Goal: Navigation & Orientation: Locate item on page

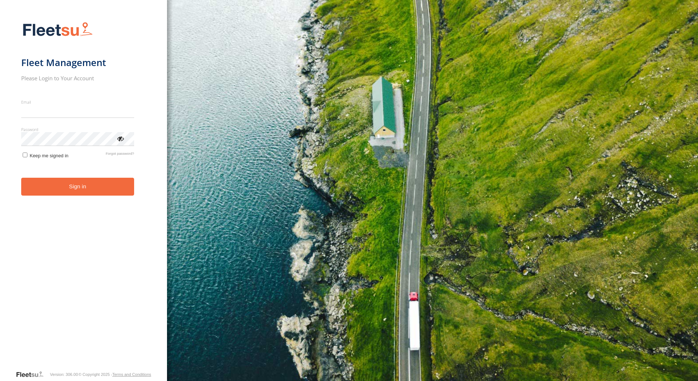
type input "**********"
click at [75, 193] on button "Sign in" at bounding box center [77, 187] width 113 height 18
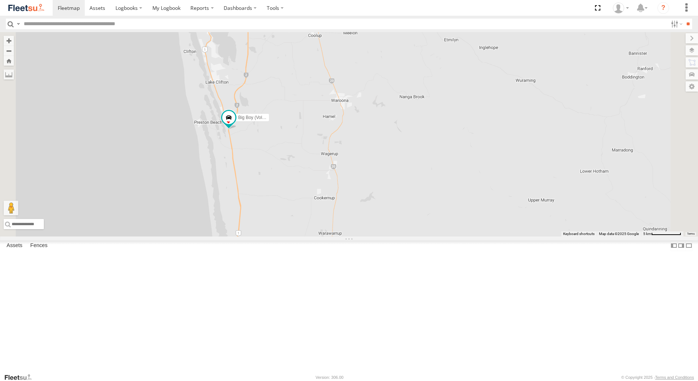
drag, startPoint x: 433, startPoint y: 285, endPoint x: 410, endPoint y: 397, distance: 114.2
click at [410, 381] on html at bounding box center [349, 190] width 698 height 381
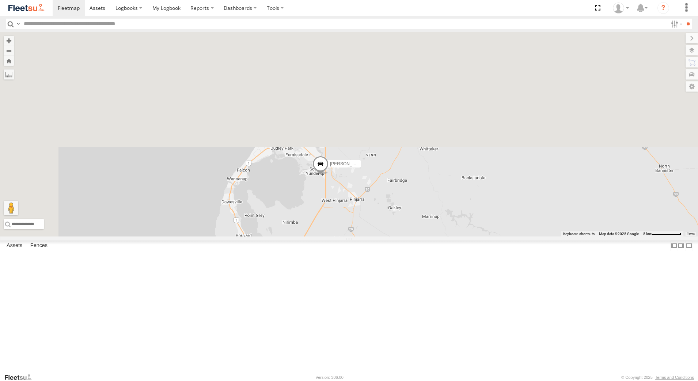
drag, startPoint x: 411, startPoint y: 160, endPoint x: 457, endPoint y: 397, distance: 241.5
click at [457, 381] on html at bounding box center [349, 190] width 698 height 381
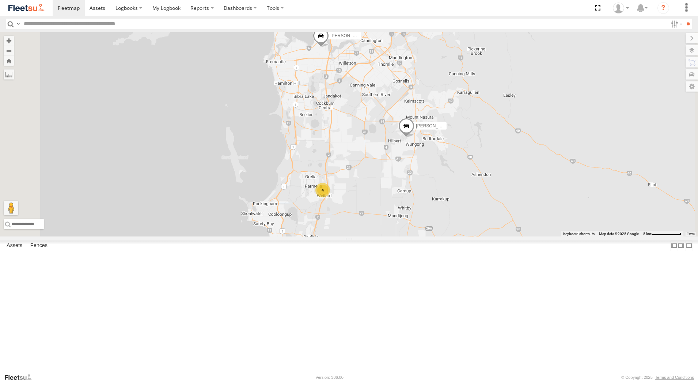
drag, startPoint x: 446, startPoint y: 221, endPoint x: 433, endPoint y: 397, distance: 177.3
click at [433, 381] on html at bounding box center [349, 190] width 698 height 381
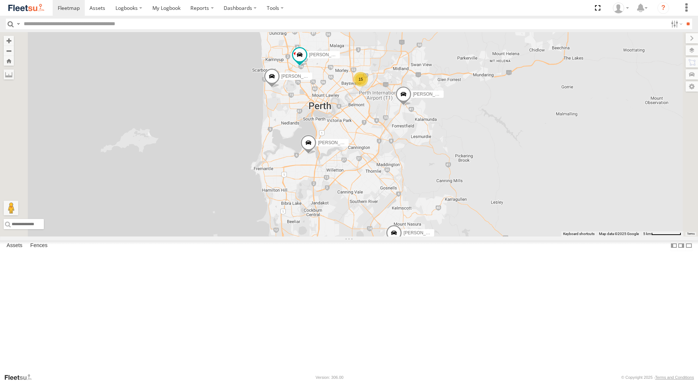
drag, startPoint x: 433, startPoint y: 221, endPoint x: 419, endPoint y: 324, distance: 103.1
click at [419, 237] on div "Darren Mills - 1INW973 Leon Lumsden - 1IJS864 Brendon Smith - 1GFS603 Connor Gr…" at bounding box center [349, 134] width 698 height 205
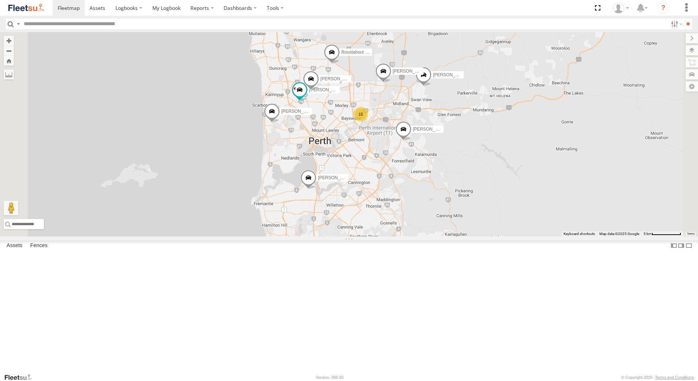
drag, startPoint x: 419, startPoint y: 176, endPoint x: 420, endPoint y: 213, distance: 36.5
click at [420, 213] on div "Darren Mills - 1INW973 Leon Lumsden - 1IJS864 Brendon Smith - 1GFS603 Connor Gr…" at bounding box center [349, 134] width 698 height 205
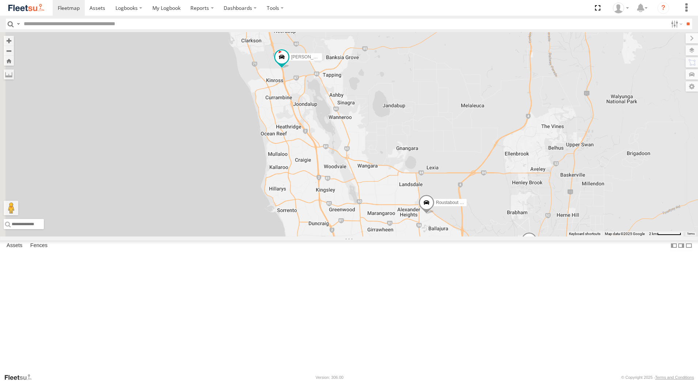
drag, startPoint x: 426, startPoint y: 191, endPoint x: 527, endPoint y: 397, distance: 229.8
click at [527, 381] on html at bounding box center [349, 190] width 698 height 381
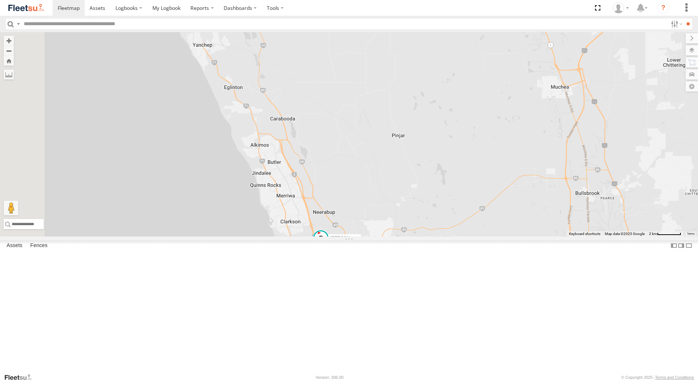
drag, startPoint x: 436, startPoint y: 183, endPoint x: 474, endPoint y: 372, distance: 193.4
click at [474, 237] on div "Darren Mills - 1INW973 Leon Lumsden - 1IJS864 Brendon Smith - 1GFS603 Connor Gr…" at bounding box center [349, 134] width 698 height 205
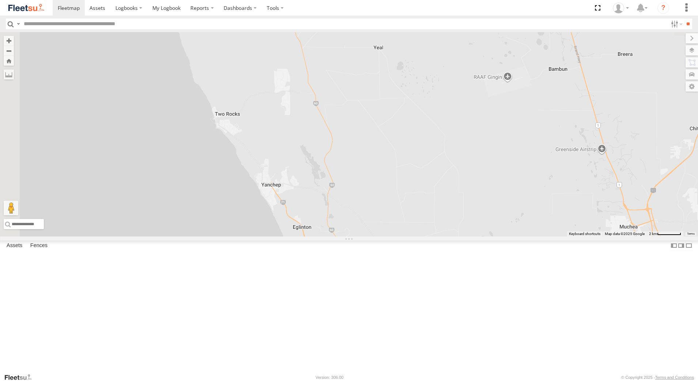
drag, startPoint x: 469, startPoint y: 269, endPoint x: 485, endPoint y: 312, distance: 45.4
click at [485, 237] on div "Darren Mills - 1INW973 Leon Lumsden - 1IJS864 Brendon Smith - 1GFS603 Connor Gr…" at bounding box center [349, 134] width 698 height 205
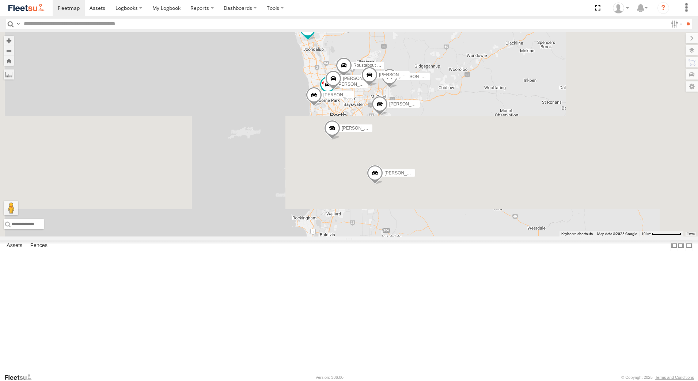
drag, startPoint x: 509, startPoint y: 304, endPoint x: 406, endPoint y: 23, distance: 298.9
click at [406, 23] on body at bounding box center [349, 190] width 698 height 381
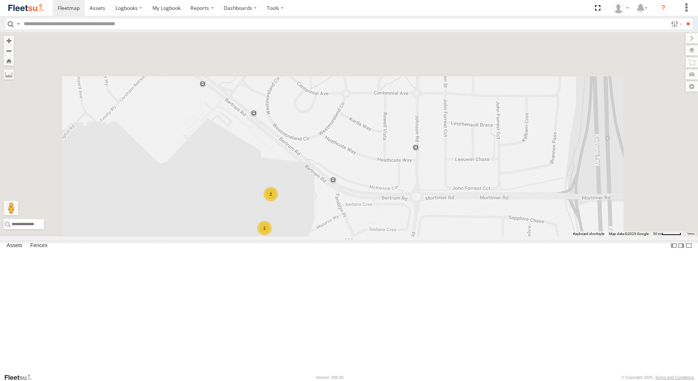
drag, startPoint x: 387, startPoint y: 132, endPoint x: 386, endPoint y: 333, distance: 201.2
click at [386, 237] on div "Darren Mills - 1INW973 Leon Lumsden - 1IJS864 Brendon Smith - 1GFS603 Connor Gr…" at bounding box center [349, 134] width 698 height 205
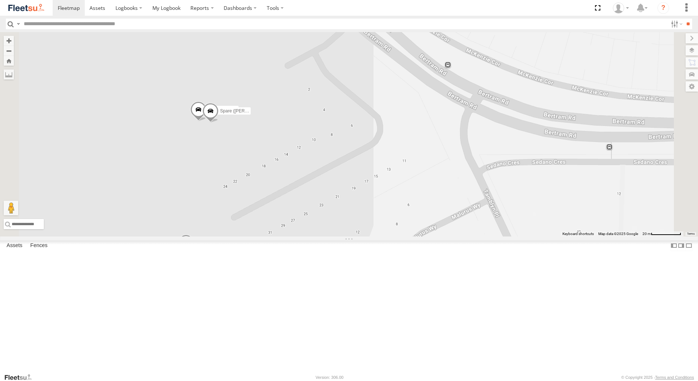
click at [206, 121] on span at bounding box center [198, 112] width 16 height 20
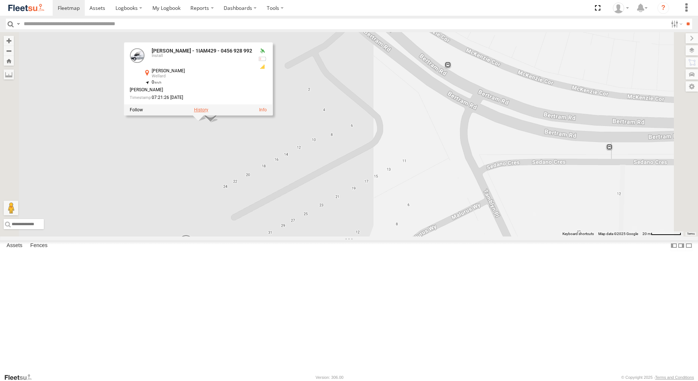
click at [208, 113] on label at bounding box center [201, 110] width 14 height 5
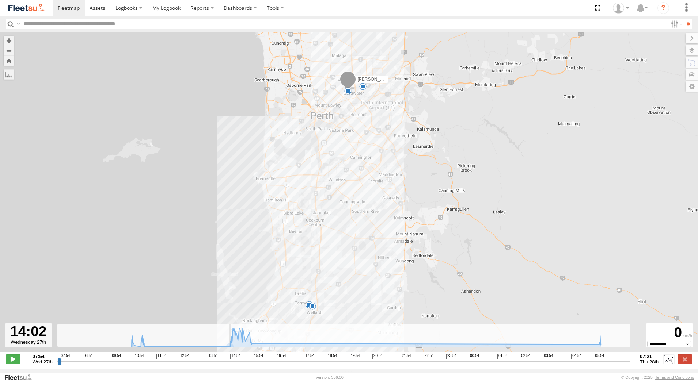
drag, startPoint x: 58, startPoint y: 366, endPoint x: 208, endPoint y: 371, distance: 149.4
click at [208, 365] on input "range" at bounding box center [343, 361] width 573 height 7
drag, startPoint x: 207, startPoint y: 364, endPoint x: 229, endPoint y: 368, distance: 21.9
type input "**********"
click at [229, 365] on input "range" at bounding box center [343, 361] width 573 height 7
